Goal: Connect with others: Connect with others

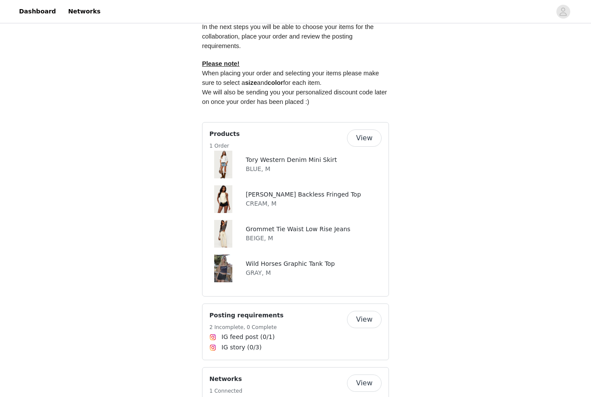
scroll to position [489, 0]
click at [367, 129] on button "View" at bounding box center [364, 137] width 35 height 17
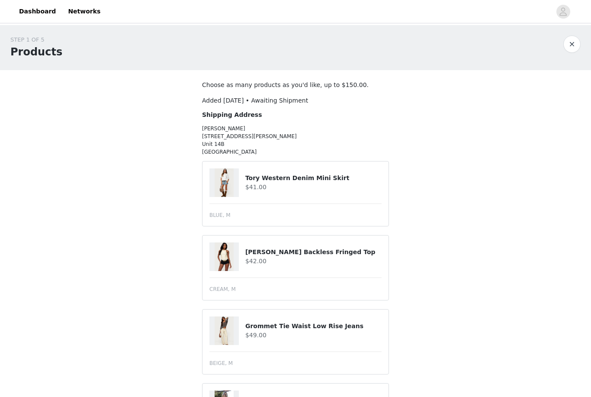
click at [231, 179] on img at bounding box center [224, 182] width 19 height 29
click at [277, 182] on h4 "Tory Western Denim Mini Skirt" at bounding box center [313, 178] width 136 height 9
click at [277, 177] on h4 "Tory Western Denim Mini Skirt" at bounding box center [313, 178] width 136 height 9
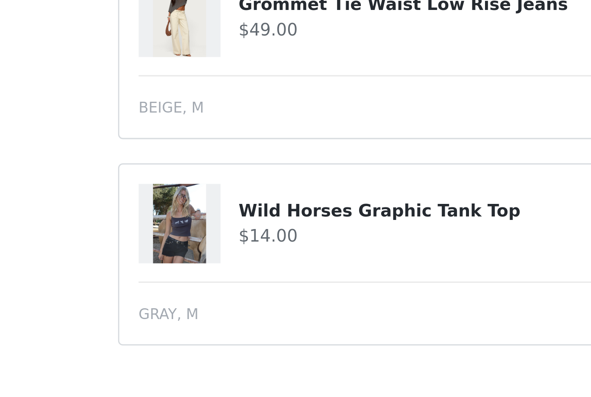
scroll to position [107, 0]
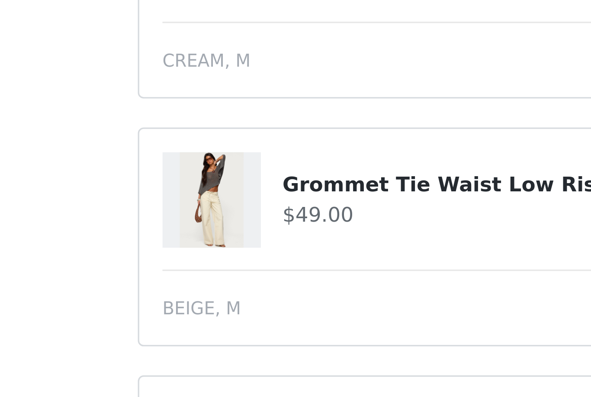
click at [215, 209] on img at bounding box center [224, 223] width 19 height 29
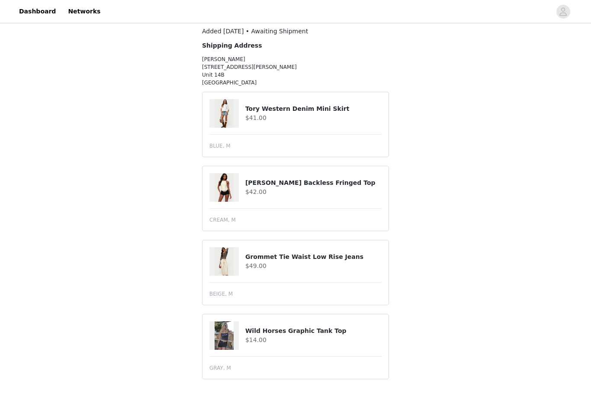
scroll to position [0, 0]
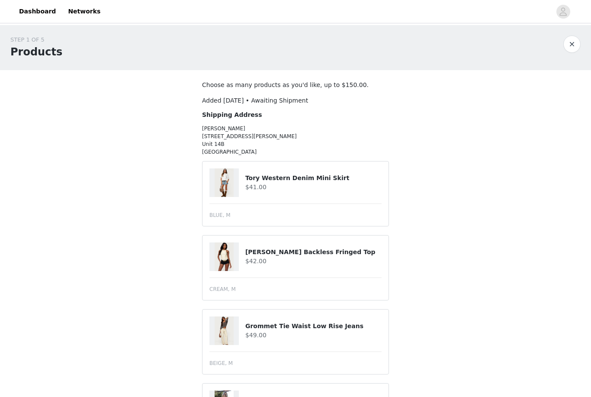
click at [574, 47] on button "button" at bounding box center [571, 43] width 17 height 17
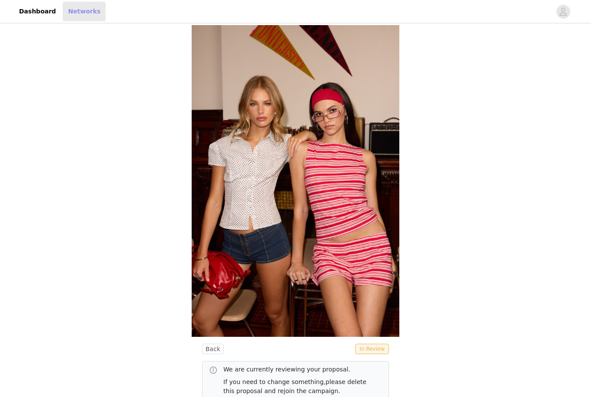
click at [93, 13] on link "Networks" at bounding box center [84, 11] width 43 height 19
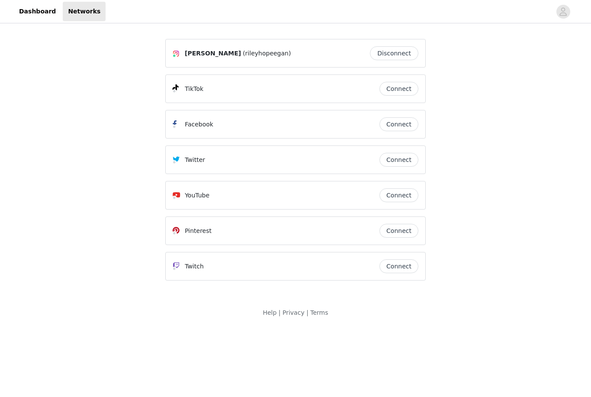
click at [396, 90] on button "Connect" at bounding box center [399, 89] width 39 height 14
click at [35, 14] on link "Dashboard" at bounding box center [37, 11] width 47 height 19
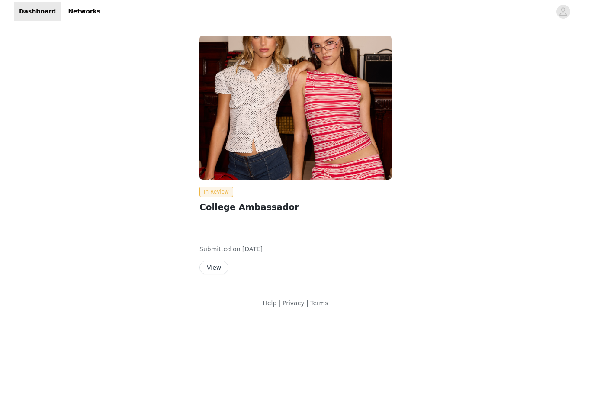
click at [219, 267] on button "View" at bounding box center [214, 268] width 29 height 14
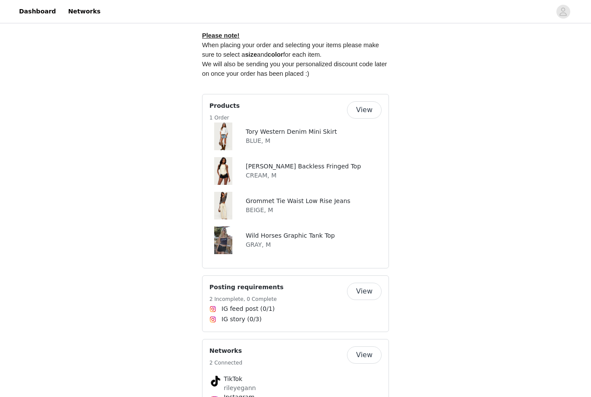
scroll to position [476, 0]
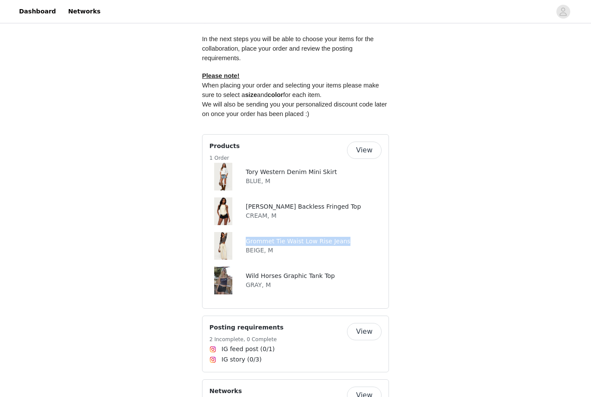
click at [156, 170] on div "Back In Review We are currently reviewing your proposal. If you need to change …" at bounding box center [295, 188] width 591 height 1279
copy h4 "Tory Western Denim Mini Skirt"
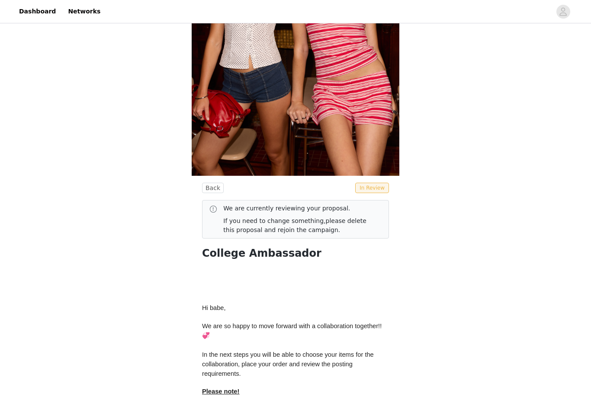
scroll to position [0, 0]
